Goal: Transaction & Acquisition: Download file/media

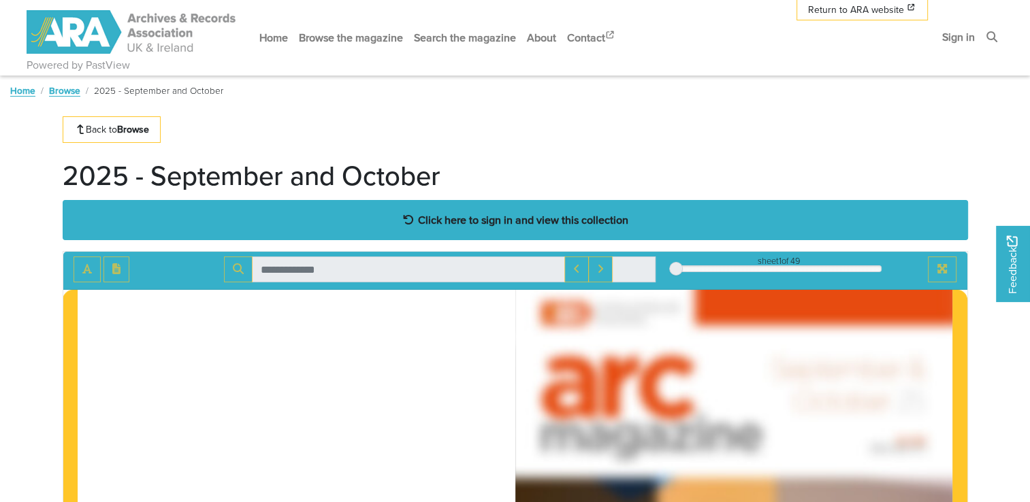
click at [438, 221] on strong "Click here to sign in and view this collection" at bounding box center [523, 219] width 210 height 15
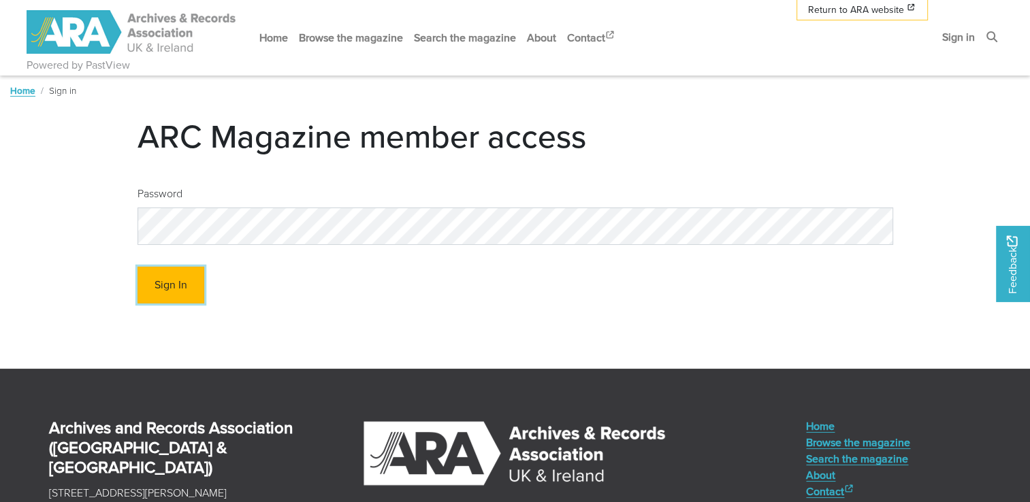
click at [174, 288] on button "Sign In" at bounding box center [171, 285] width 67 height 37
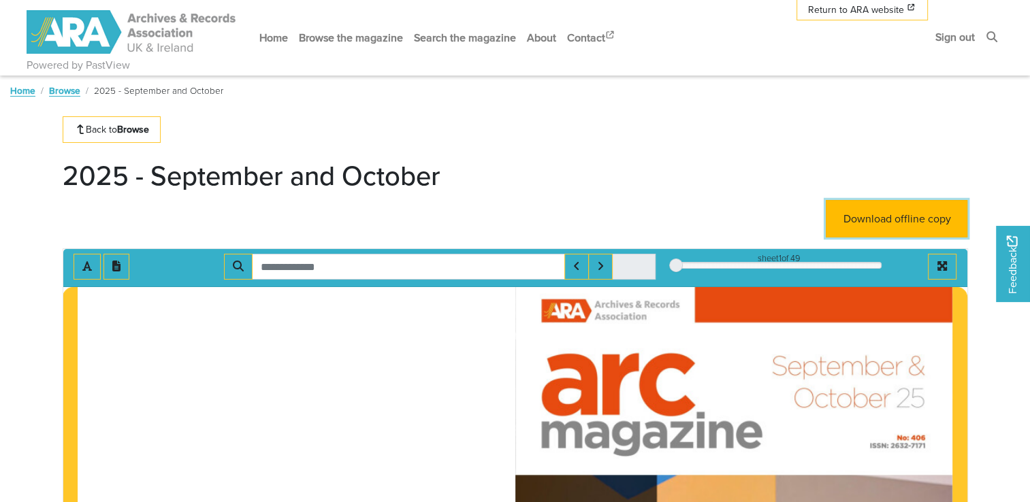
click at [874, 219] on link "Download offline copy" at bounding box center [897, 218] width 142 height 37
